Goal: Entertainment & Leisure: Consume media (video, audio)

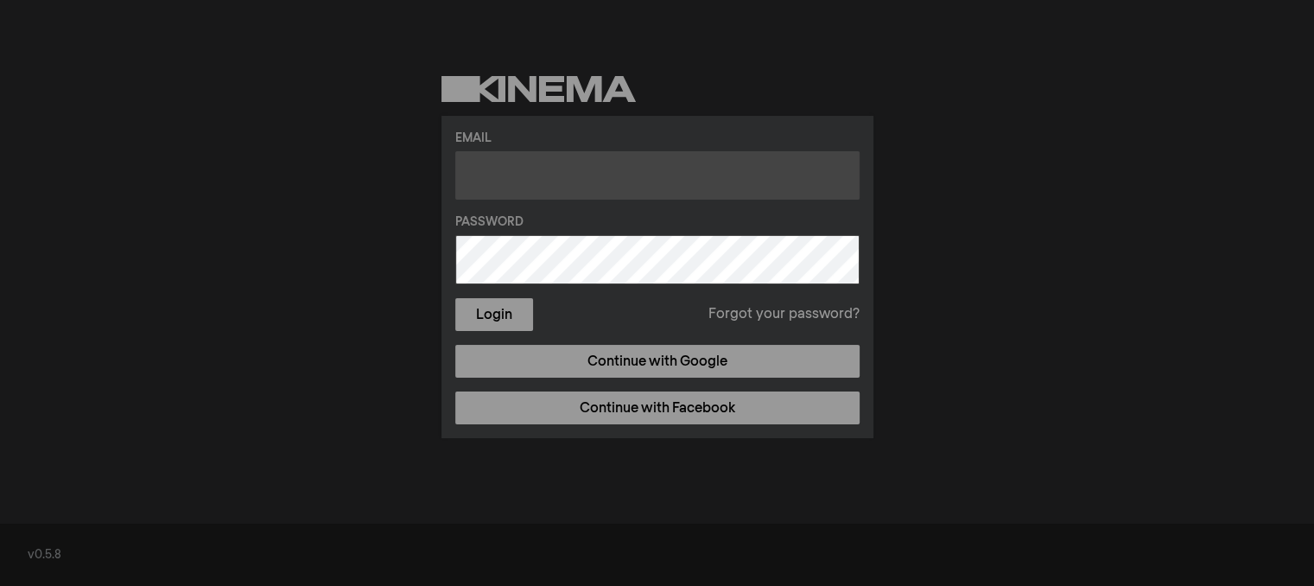
click at [645, 162] on input "text" at bounding box center [657, 175] width 404 height 48
type input "[PERSON_NAME][EMAIL_ADDRESS][PERSON_NAME][DOMAIN_NAME]"
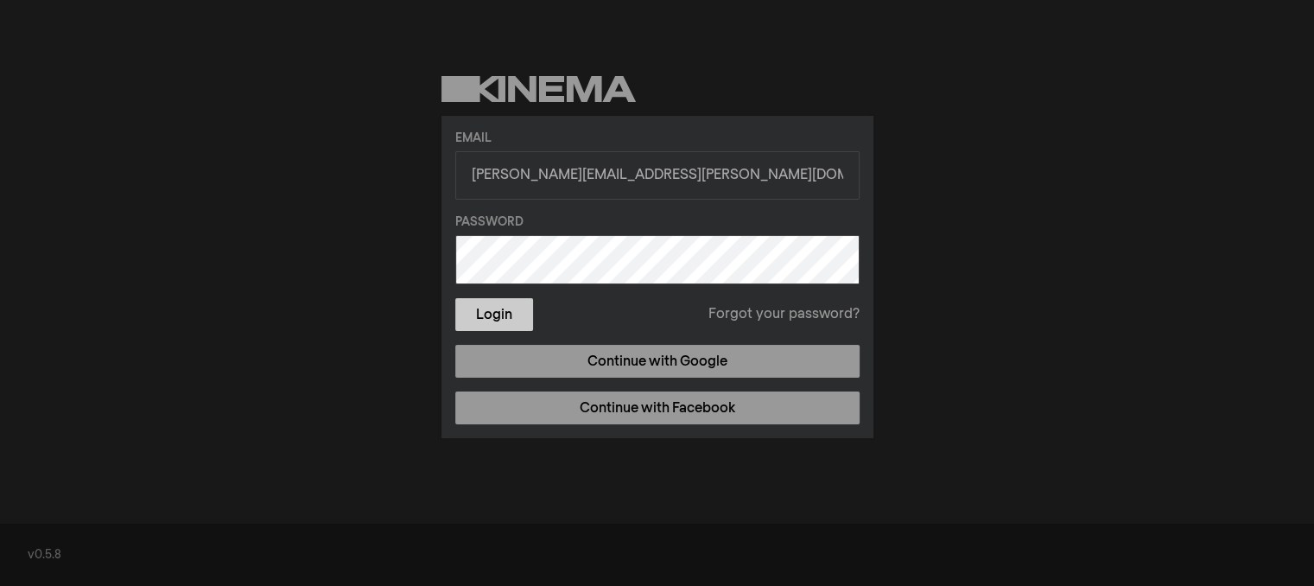
click at [504, 319] on button "Login" at bounding box center [494, 314] width 78 height 33
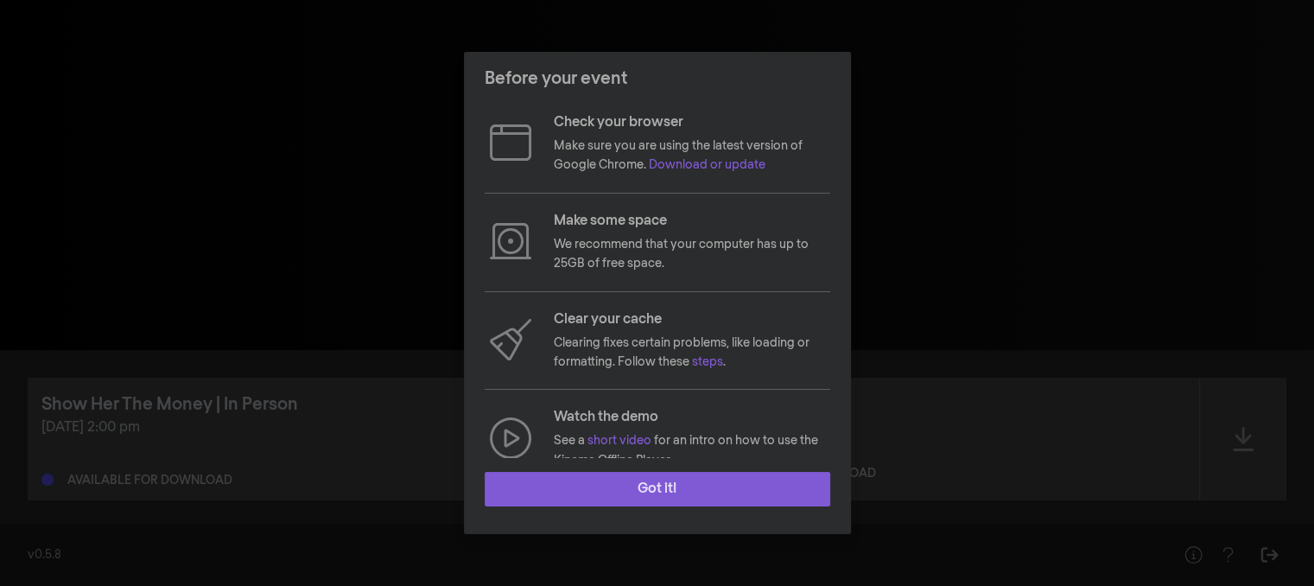
click at [607, 479] on button "Got it!" at bounding box center [657, 489] width 345 height 35
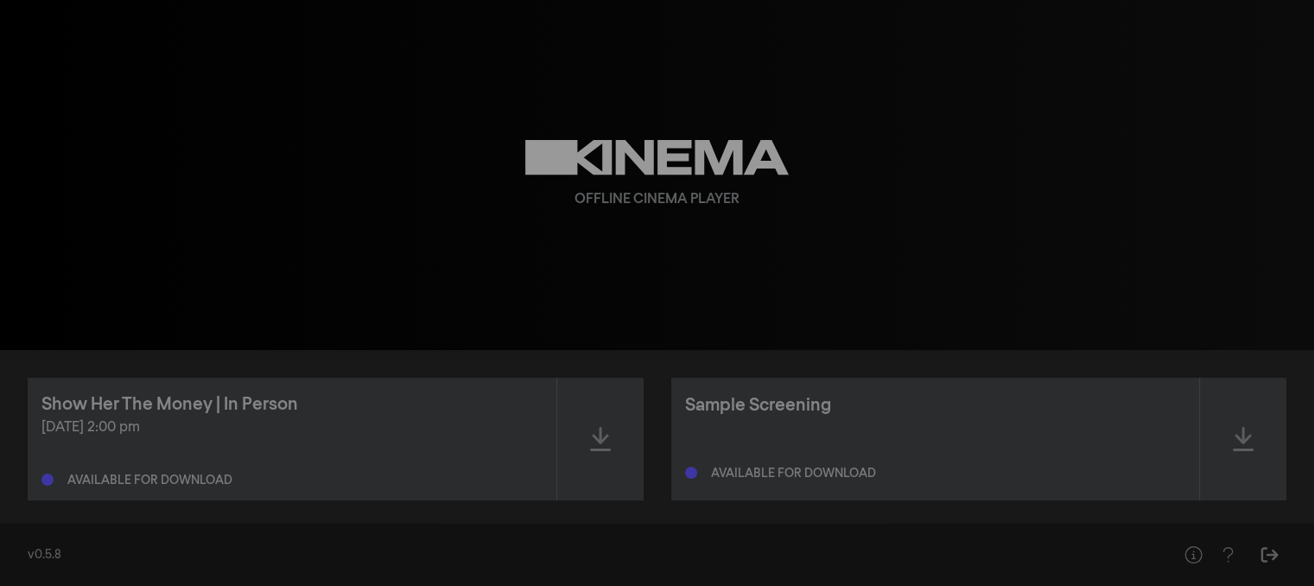
scroll to position [16, 0]
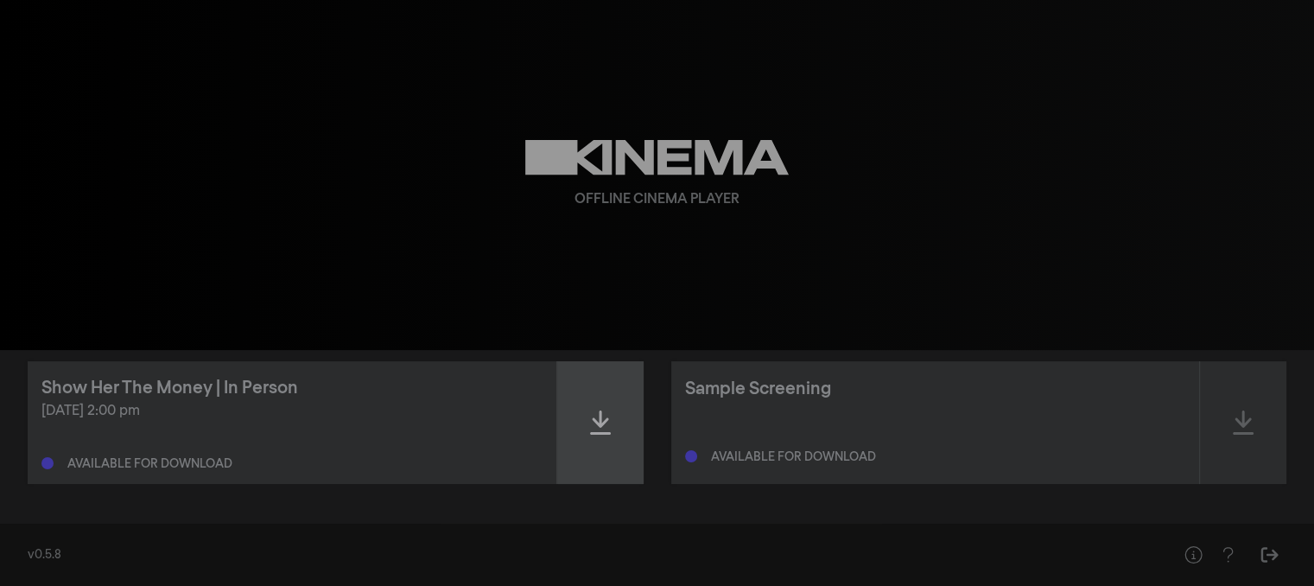
click at [586, 430] on div at bounding box center [600, 422] width 86 height 123
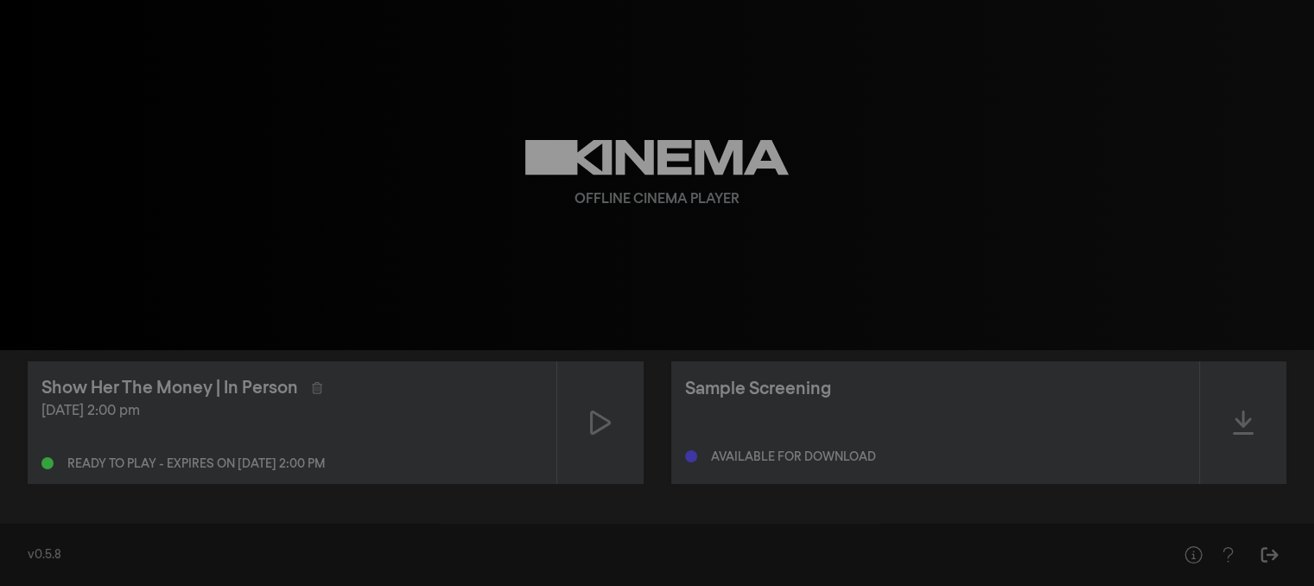
click at [586, 430] on div at bounding box center [600, 422] width 86 height 123
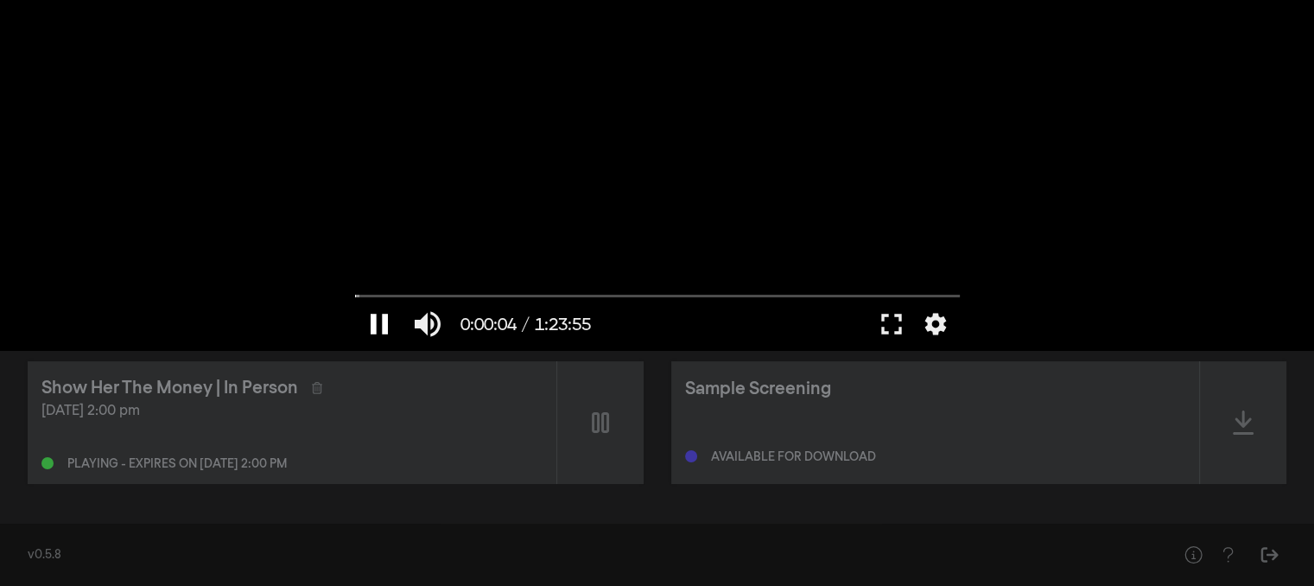
click at [377, 320] on button "pause" at bounding box center [379, 324] width 48 height 52
click at [377, 320] on button "play_arrow" at bounding box center [379, 324] width 48 height 52
click at [411, 295] on input "Zoeken" at bounding box center [657, 295] width 605 height 10
click at [442, 299] on input "Zoeken" at bounding box center [657, 295] width 605 height 10
click at [377, 323] on button "pause" at bounding box center [379, 324] width 48 height 52
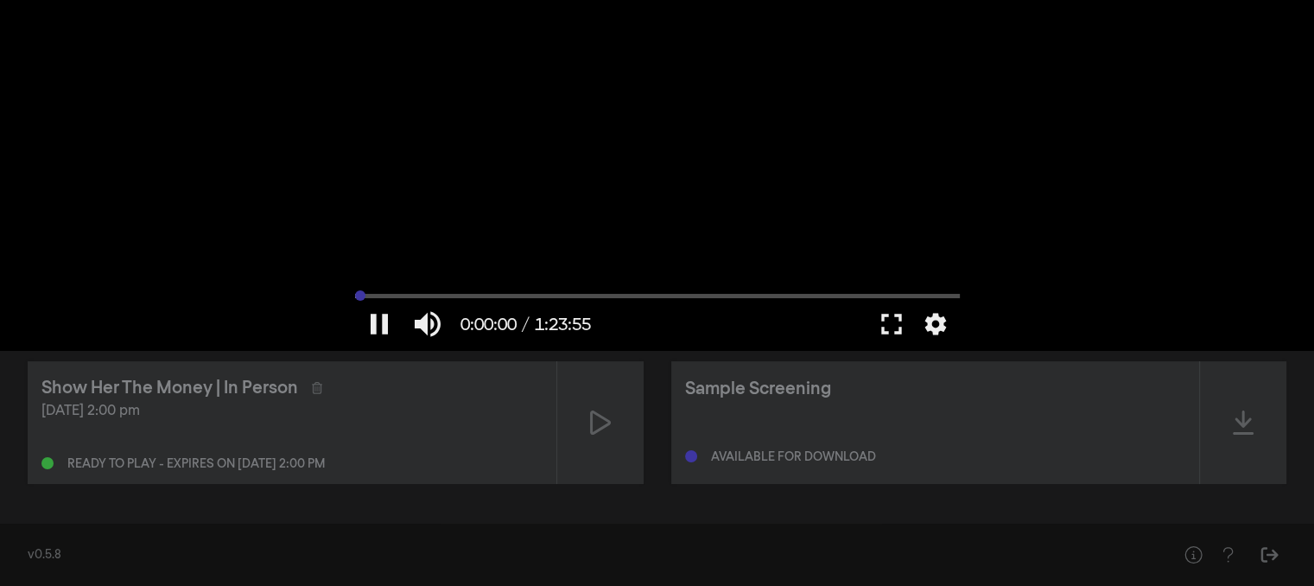
drag, startPoint x: 370, startPoint y: 294, endPoint x: 345, endPoint y: 289, distance: 24.6
click at [355, 290] on input "Zoeken" at bounding box center [657, 295] width 605 height 10
click at [259, 269] on div "play_arrow 0:00:00 / 1:23:55 volume_up fullscreen settings closed_caption Onder…" at bounding box center [657, 175] width 1314 height 350
click at [375, 314] on button "play_arrow" at bounding box center [379, 324] width 48 height 52
type input "0.02"
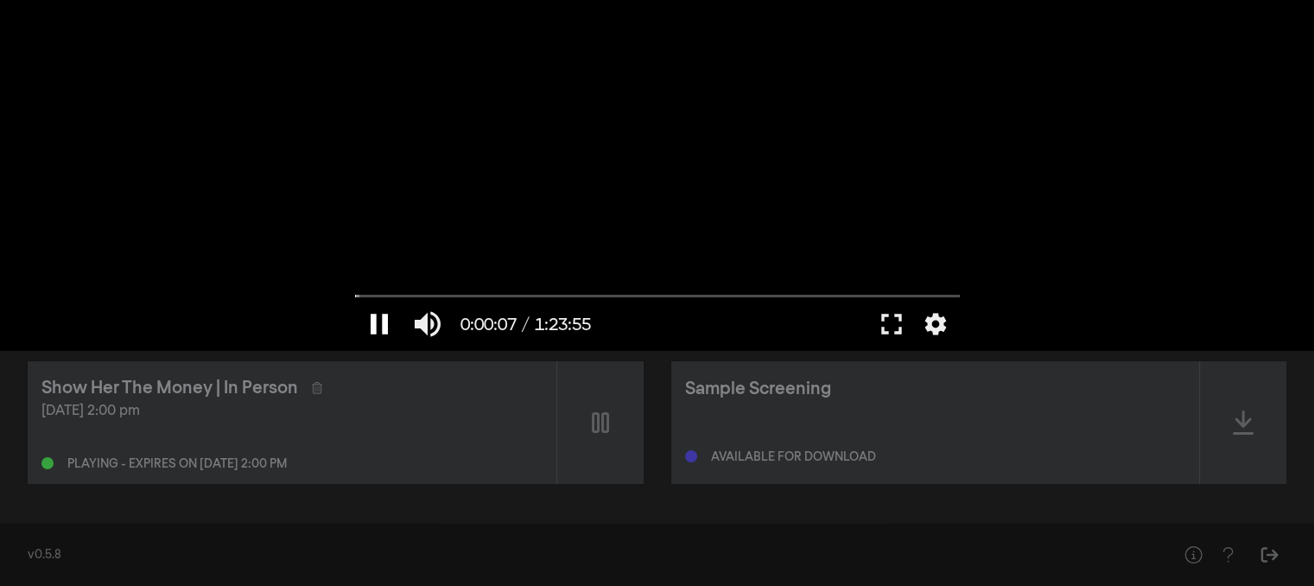
click at [375, 314] on button "pause" at bounding box center [379, 324] width 48 height 52
click at [393, 291] on input "Zoeken" at bounding box center [657, 295] width 605 height 10
click at [384, 317] on button "play_arrow" at bounding box center [379, 324] width 48 height 52
click at [623, 295] on input "Zoeken" at bounding box center [657, 295] width 605 height 10
click at [729, 294] on input "Zoeken" at bounding box center [657, 295] width 605 height 10
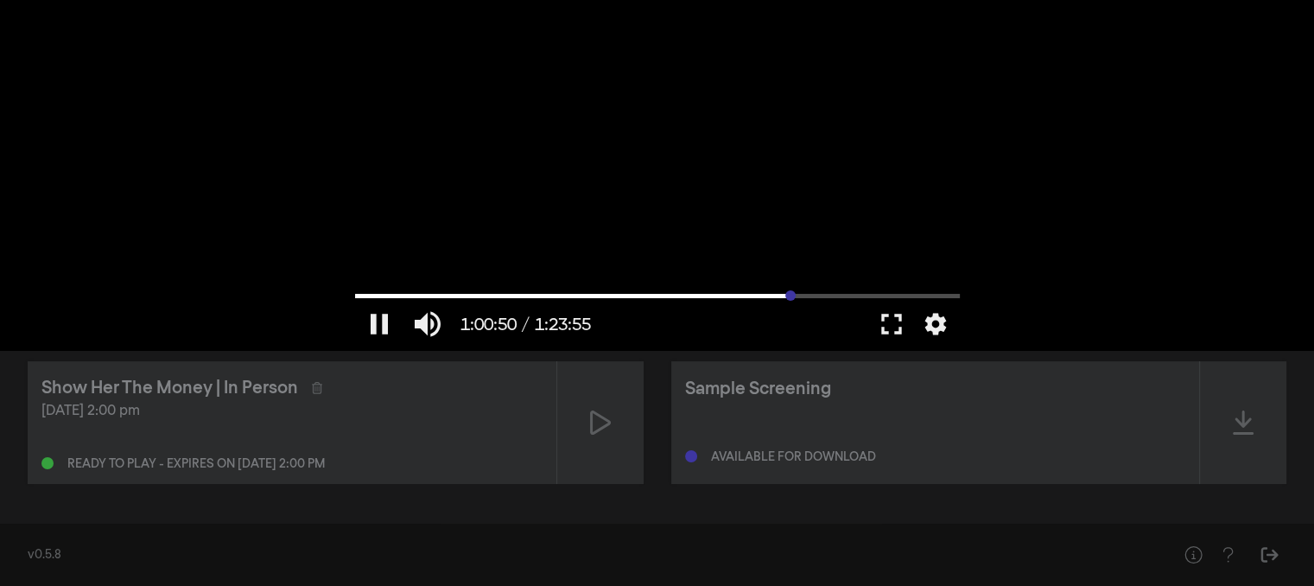
click at [790, 292] on input "Zoeken" at bounding box center [657, 295] width 605 height 10
click at [845, 295] on input "Zoeken" at bounding box center [657, 295] width 605 height 10
click at [380, 321] on button "pause" at bounding box center [379, 324] width 48 height 52
type input "4114.727022"
